Goal: Feedback & Contribution: Contribute content

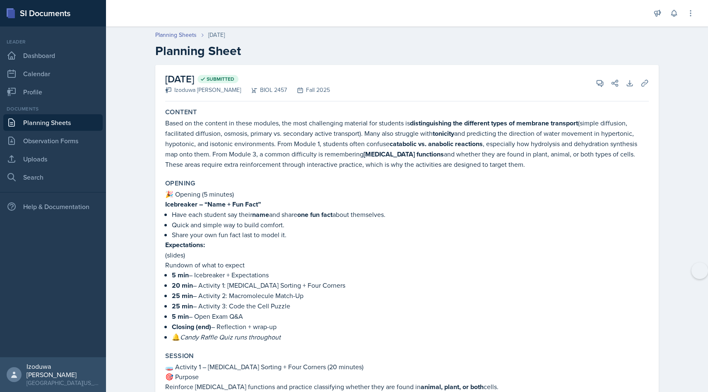
scroll to position [1443, 0]
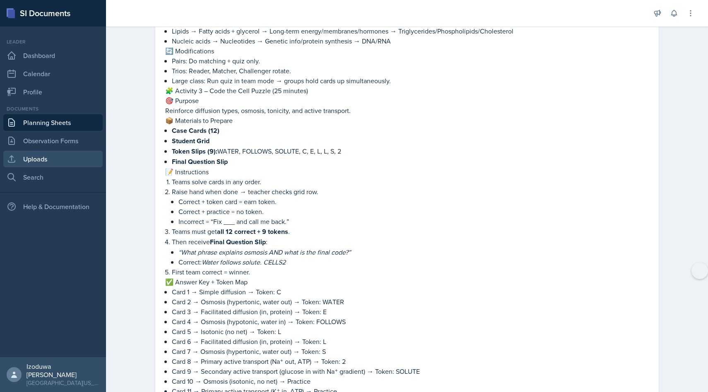
click at [44, 155] on link "Uploads" at bounding box center [52, 159] width 99 height 17
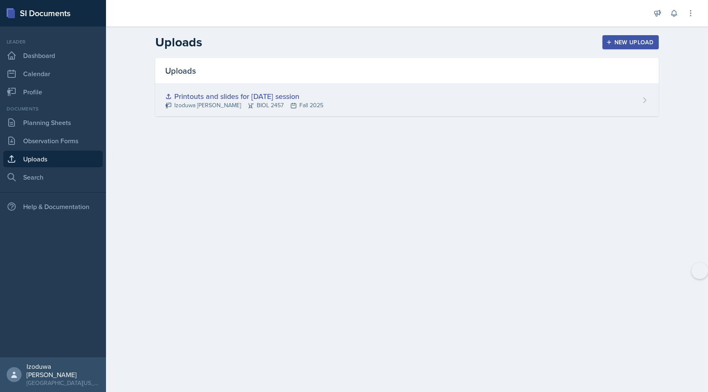
click at [247, 101] on div "Izoduwa [PERSON_NAME] BIOL 2457 Fall 2025" at bounding box center [244, 105] width 158 height 9
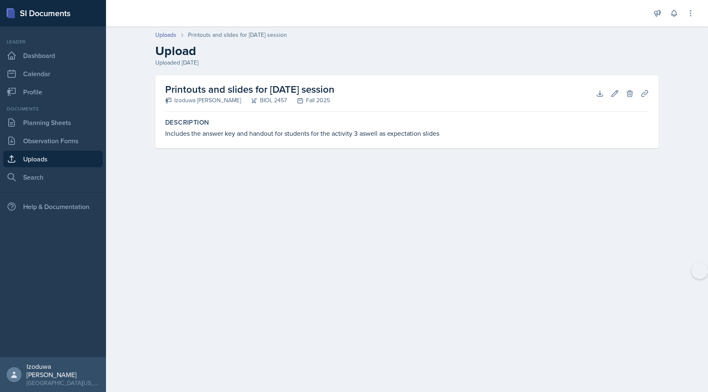
click at [55, 160] on link "Uploads" at bounding box center [52, 159] width 99 height 17
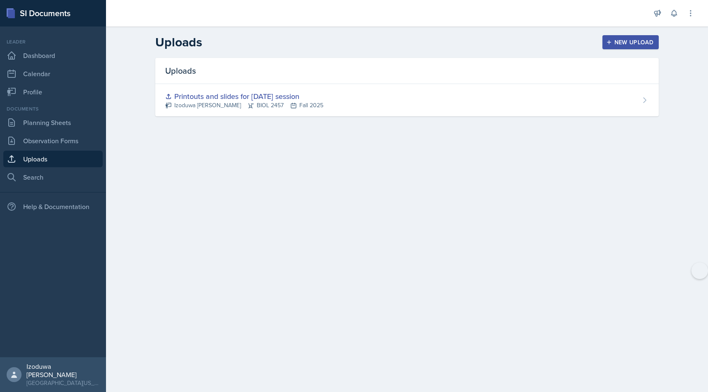
click at [634, 39] on div "New Upload" at bounding box center [630, 42] width 46 height 7
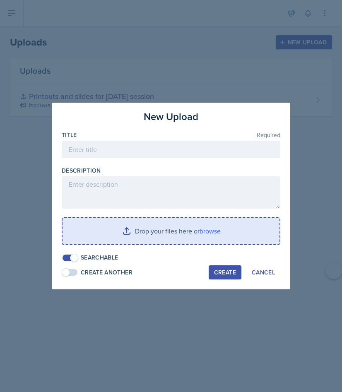
click at [224, 237] on input "file" at bounding box center [170, 231] width 217 height 26
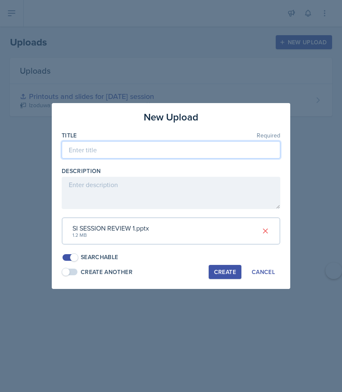
click at [233, 150] on input at bounding box center [171, 149] width 218 height 17
type input "SI session review ppt"
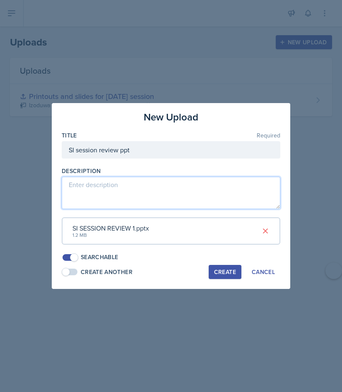
click at [183, 182] on textarea at bounding box center [171, 193] width 218 height 32
type textarea "review session content and questions and answers for activity"
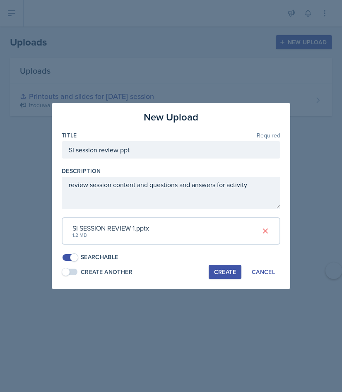
click at [229, 275] on div "Create" at bounding box center [225, 272] width 22 height 7
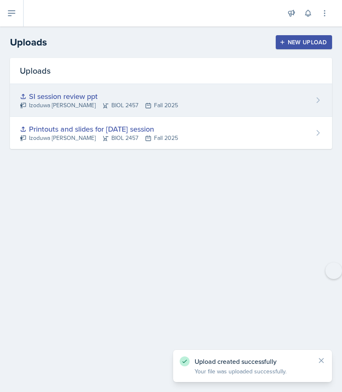
click at [91, 102] on div "Izoduwa [PERSON_NAME] BIOL 2457 Fall 2025" at bounding box center [99, 105] width 158 height 9
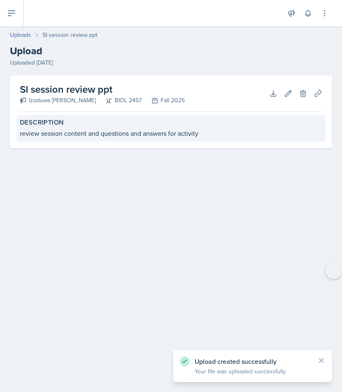
click at [137, 137] on div "review session content and questions and answers for activity" at bounding box center [171, 133] width 302 height 10
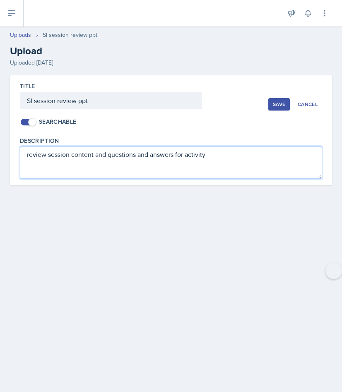
click at [146, 159] on textarea "review session content and questions and answers for activity" at bounding box center [171, 162] width 302 height 32
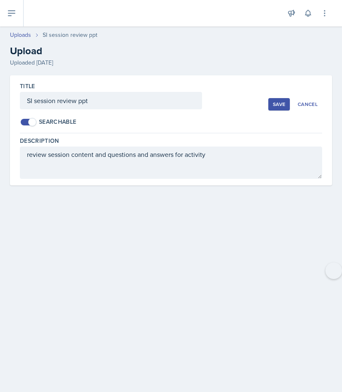
click at [274, 106] on div "Save" at bounding box center [279, 104] width 12 height 7
